Goal: Check status: Check status

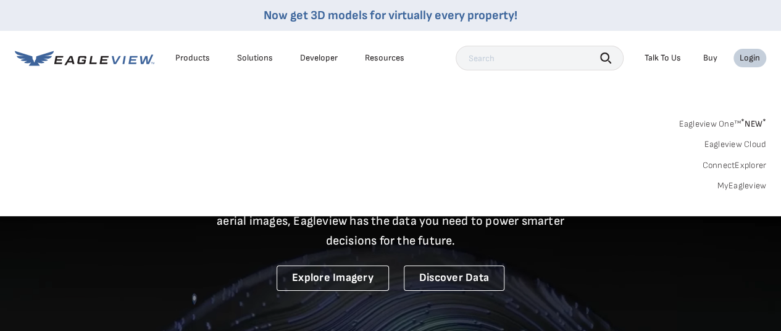
click at [745, 59] on div "Login" at bounding box center [749, 57] width 20 height 11
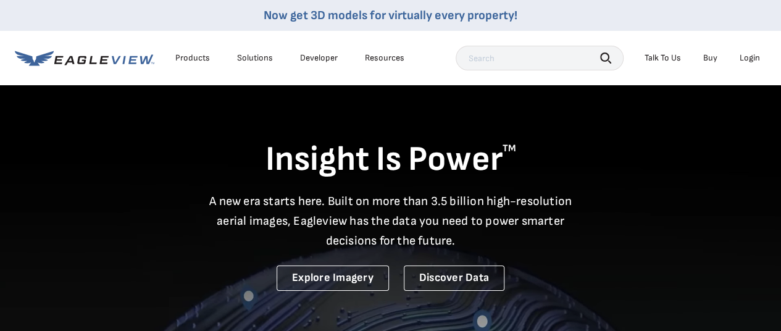
click at [745, 59] on div "Login" at bounding box center [749, 57] width 20 height 11
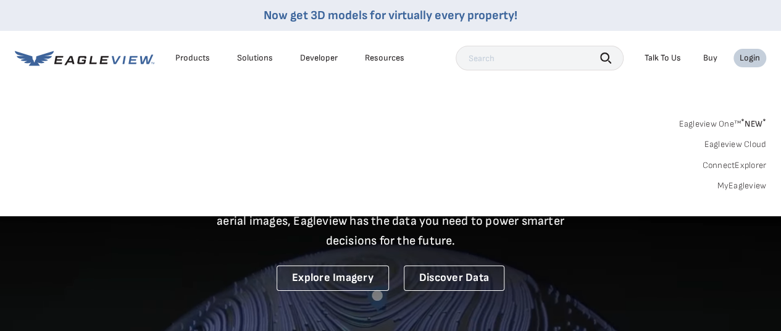
click at [739, 184] on link "MyEagleview" at bounding box center [740, 185] width 49 height 11
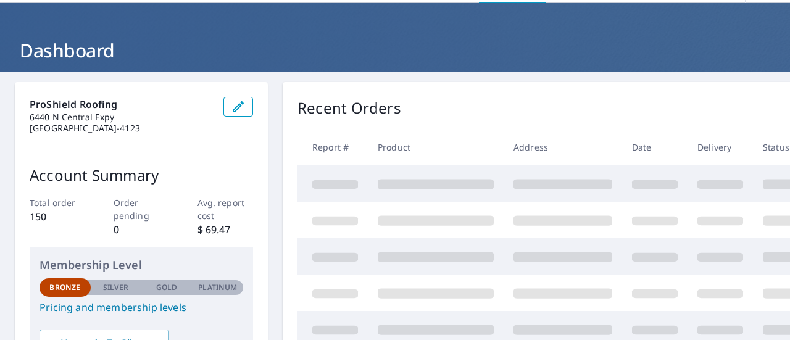
scroll to position [62, 0]
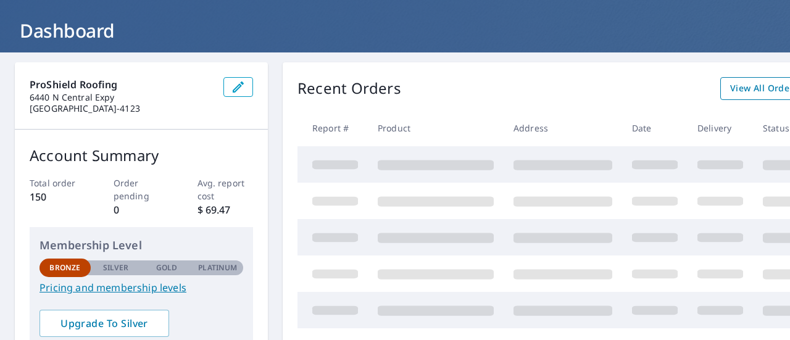
click at [750, 86] on span "View All Orders" at bounding box center [764, 88] width 68 height 15
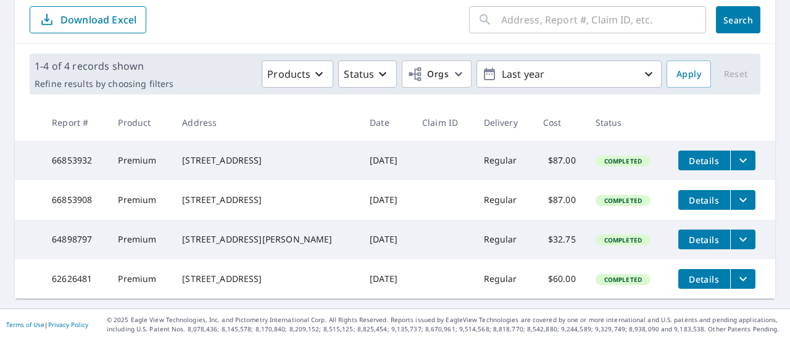
scroll to position [152, 0]
